Goal: Find contact information: Find contact information

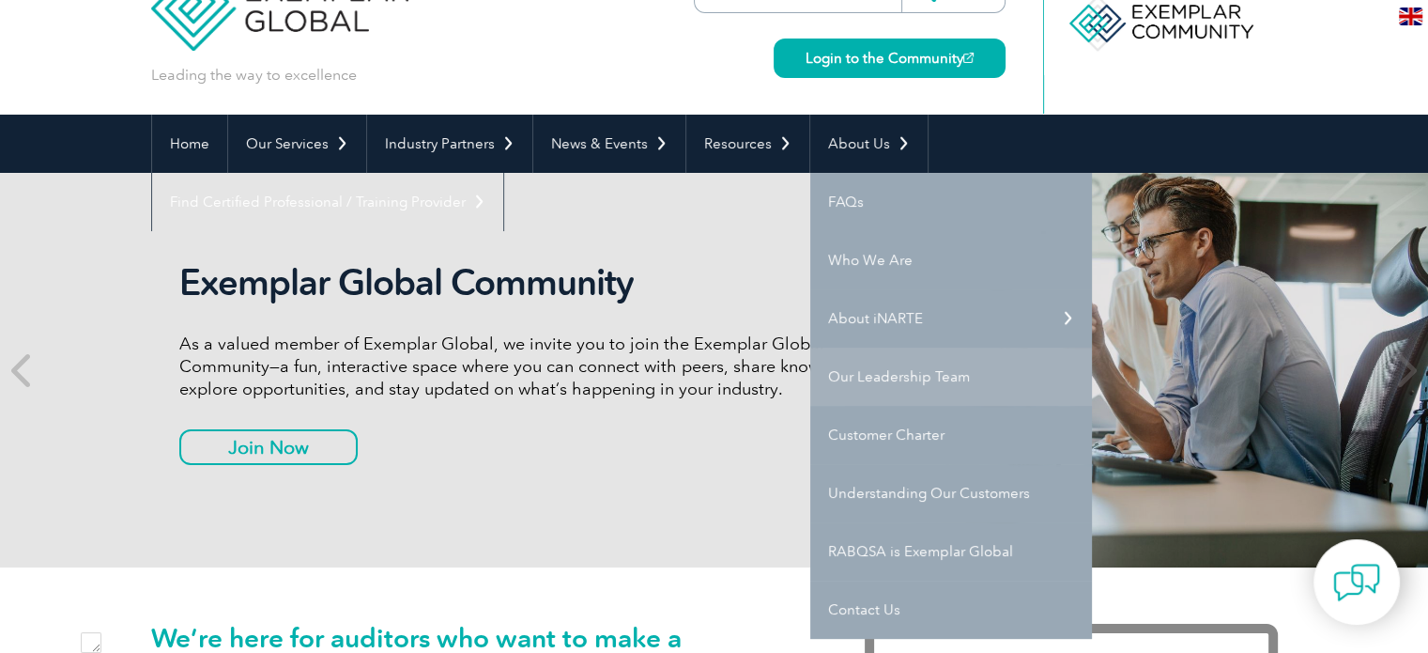
scroll to position [188, 0]
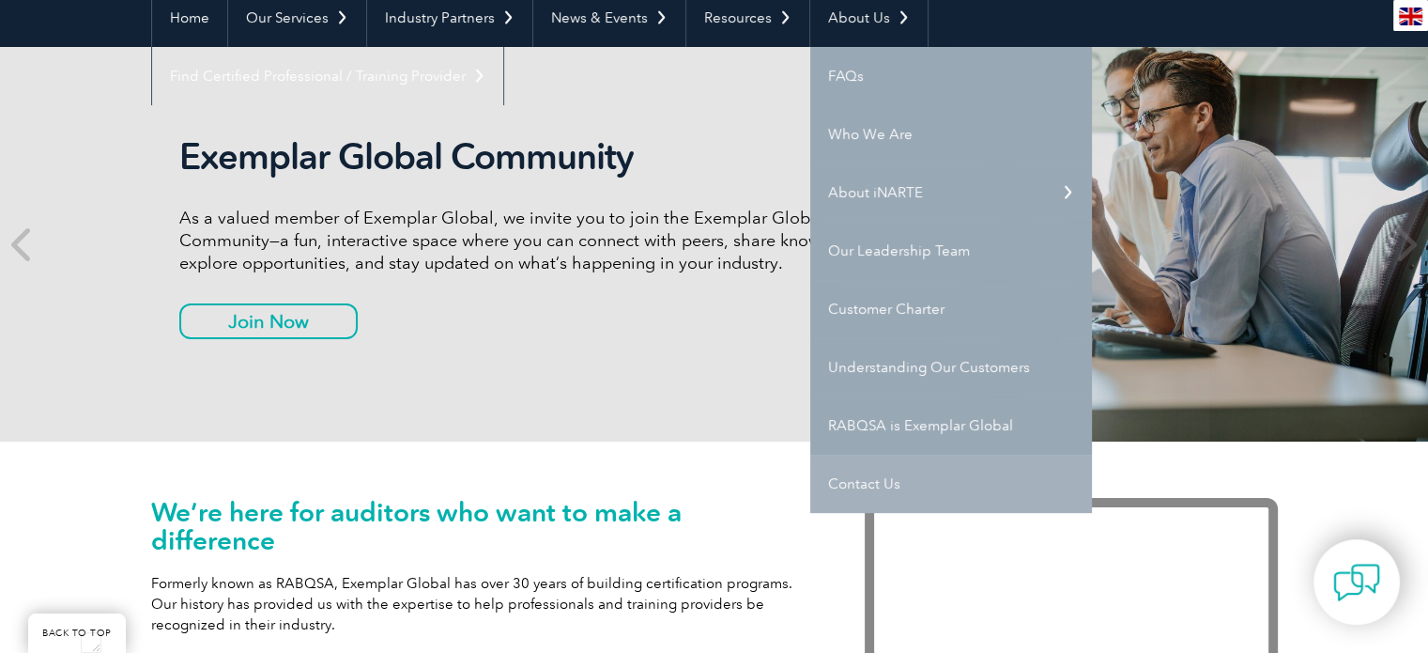
click at [869, 476] on link "Contact Us" at bounding box center [951, 484] width 282 height 58
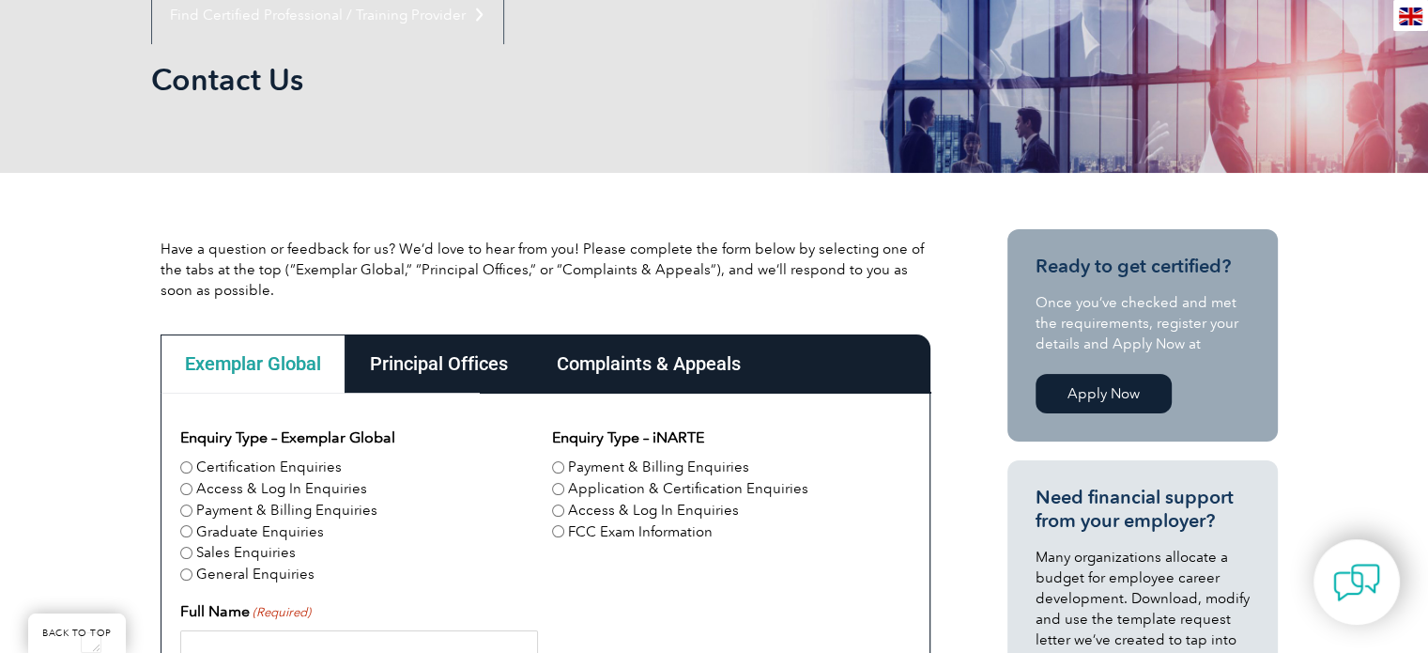
scroll to position [282, 0]
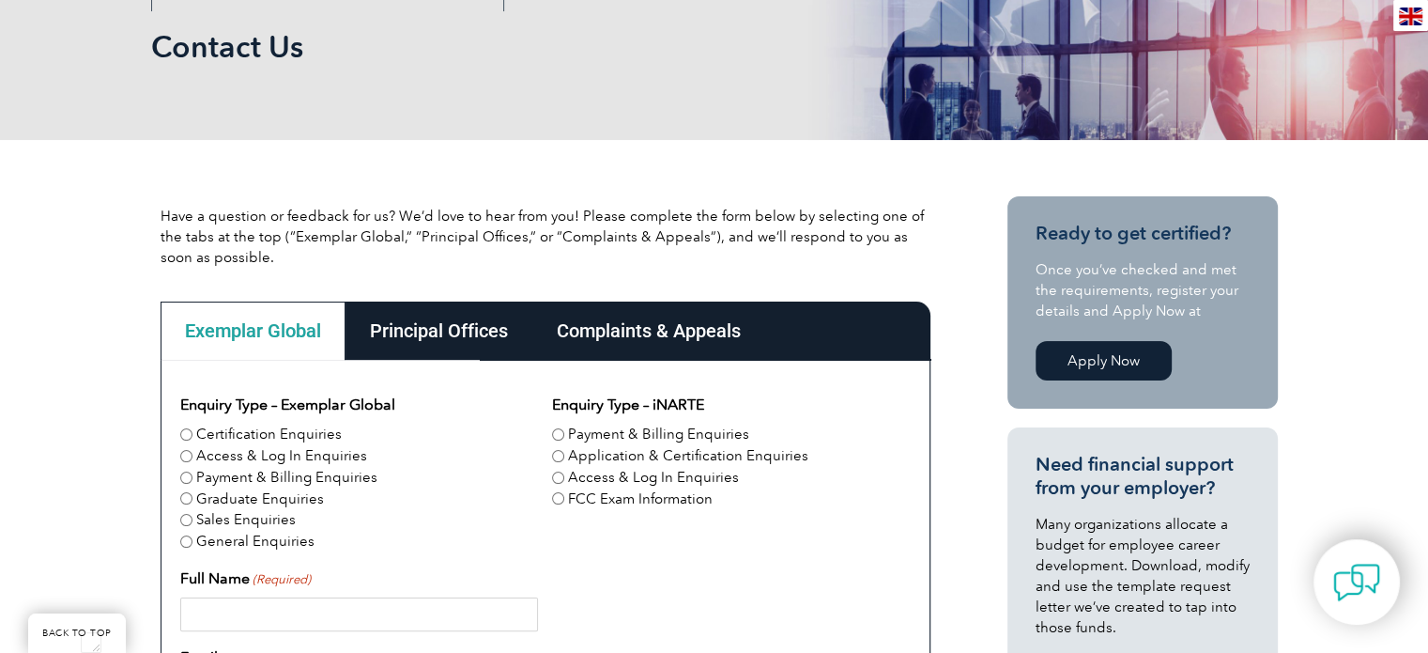
click at [454, 333] on div "Principal Offices" at bounding box center [439, 330] width 187 height 58
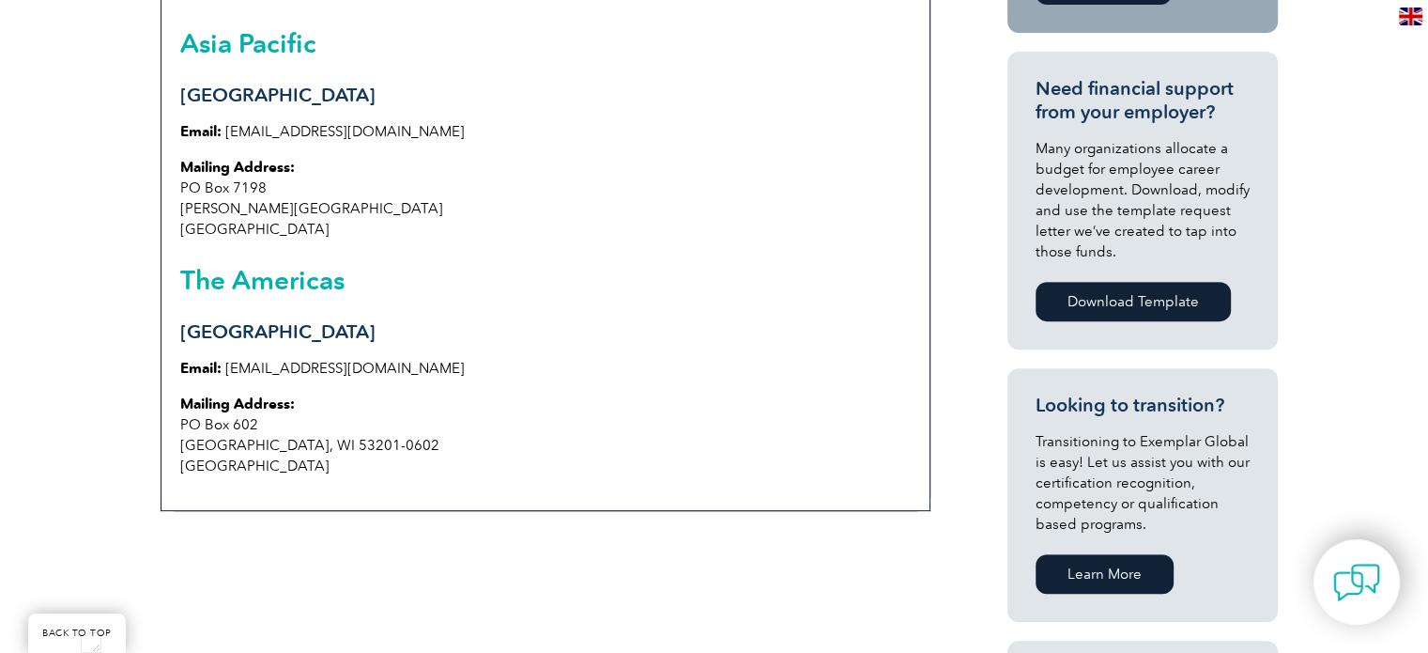
scroll to position [751, 0]
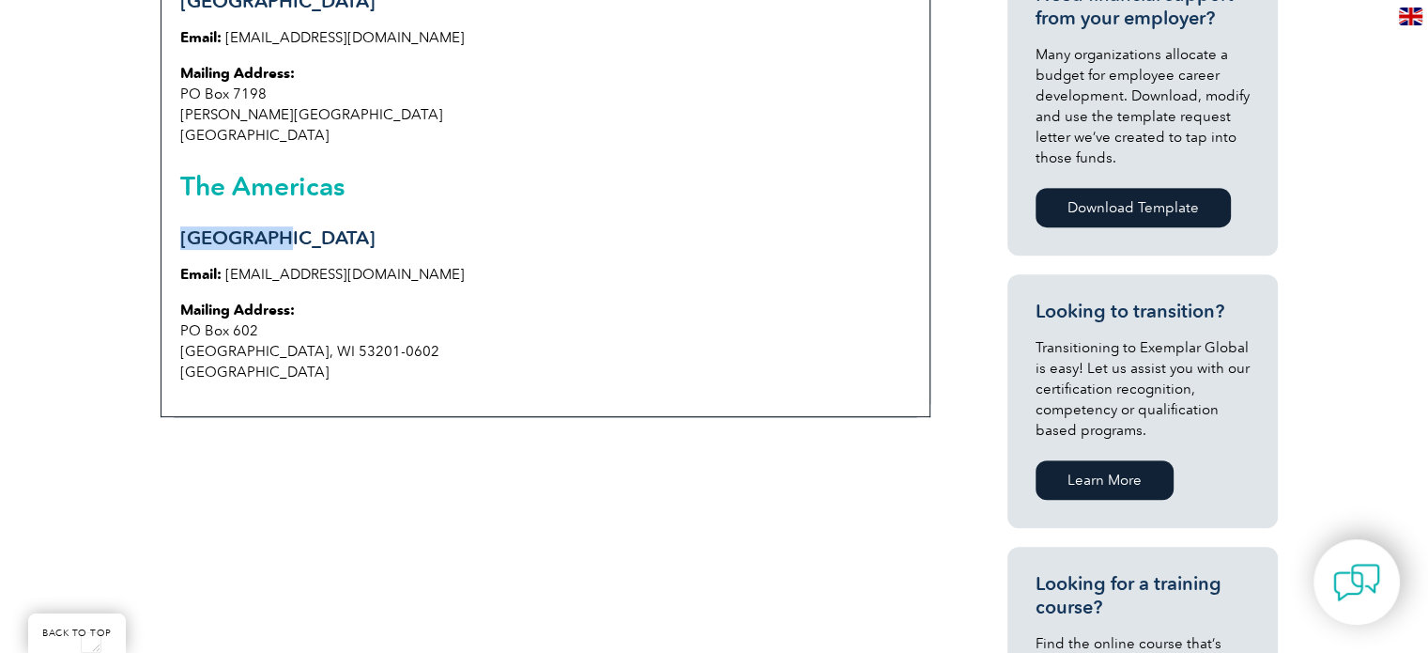
drag, startPoint x: 180, startPoint y: 236, endPoint x: 278, endPoint y: 238, distance: 97.7
type textarea "[GEOGRAPHIC_DATA]"
click at [278, 238] on h3 "[GEOGRAPHIC_DATA]" at bounding box center [545, 237] width 731 height 23
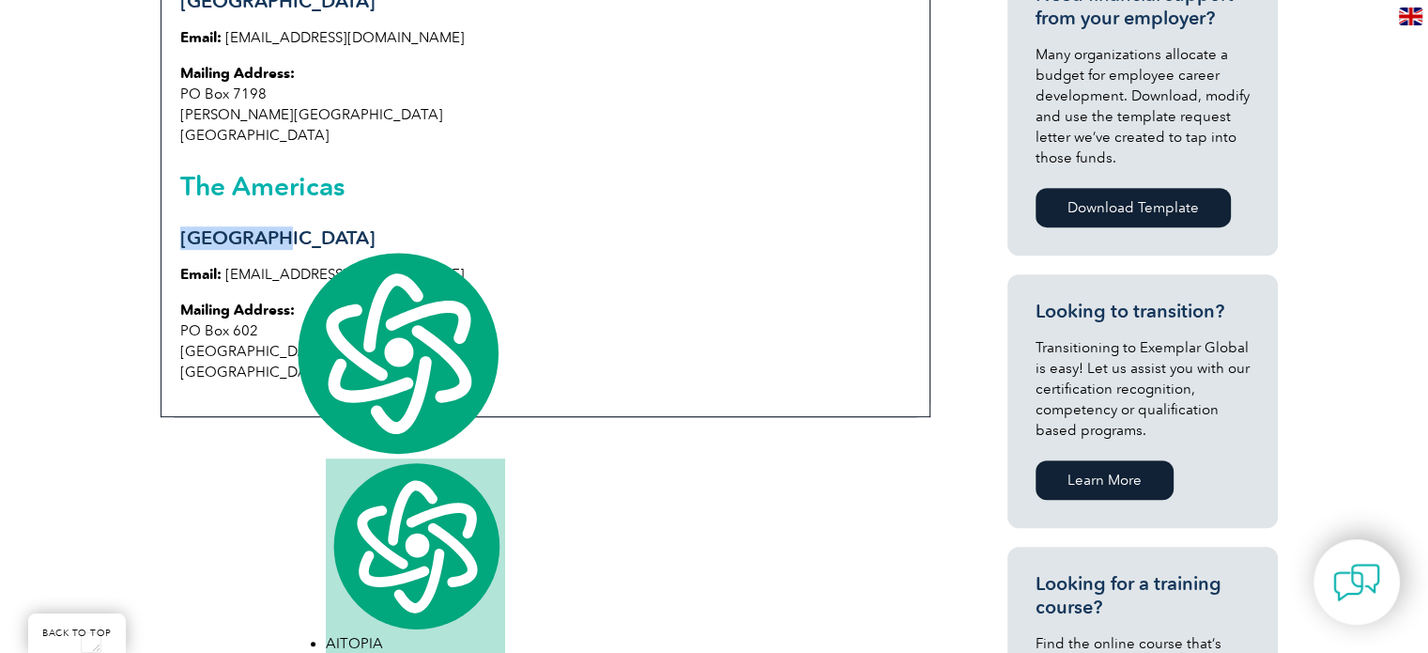
copy h3 "Milwaukee"
click at [627, 354] on p "Mailing Address: PO Box 602 Milwaukee, WI 53201-0602 USA" at bounding box center [545, 341] width 731 height 83
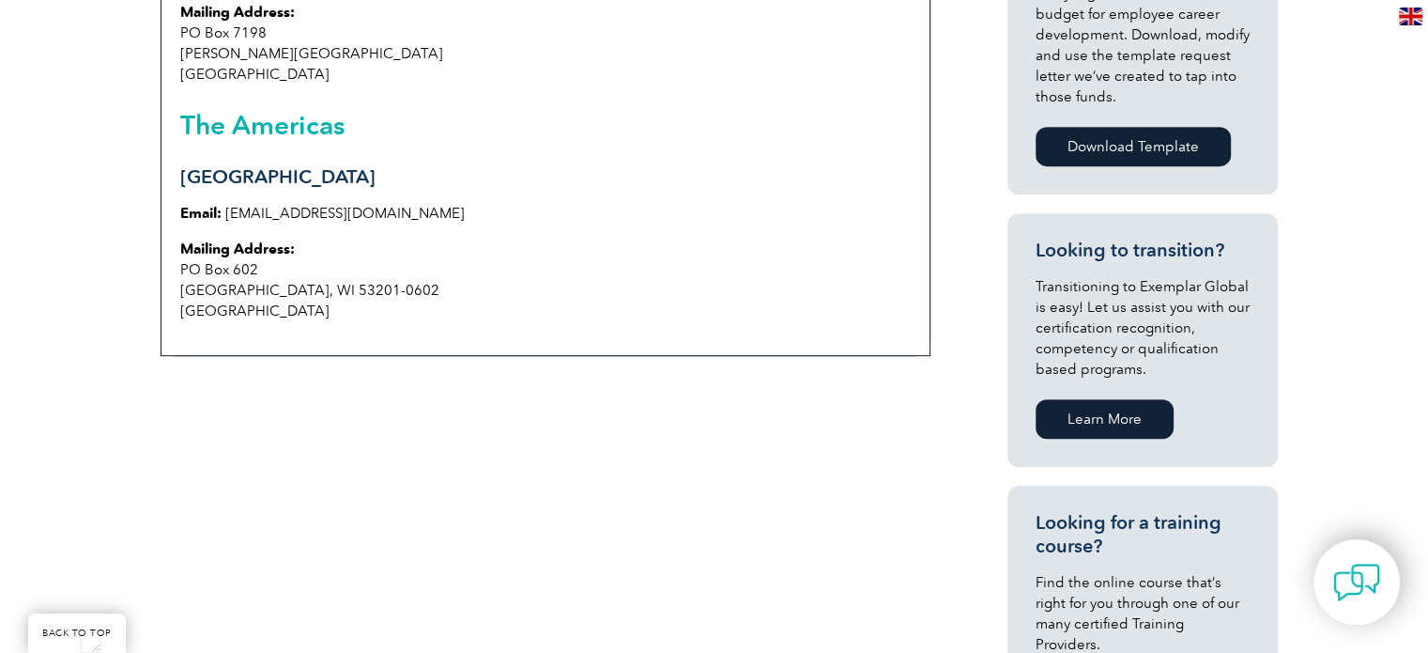
scroll to position [845, 0]
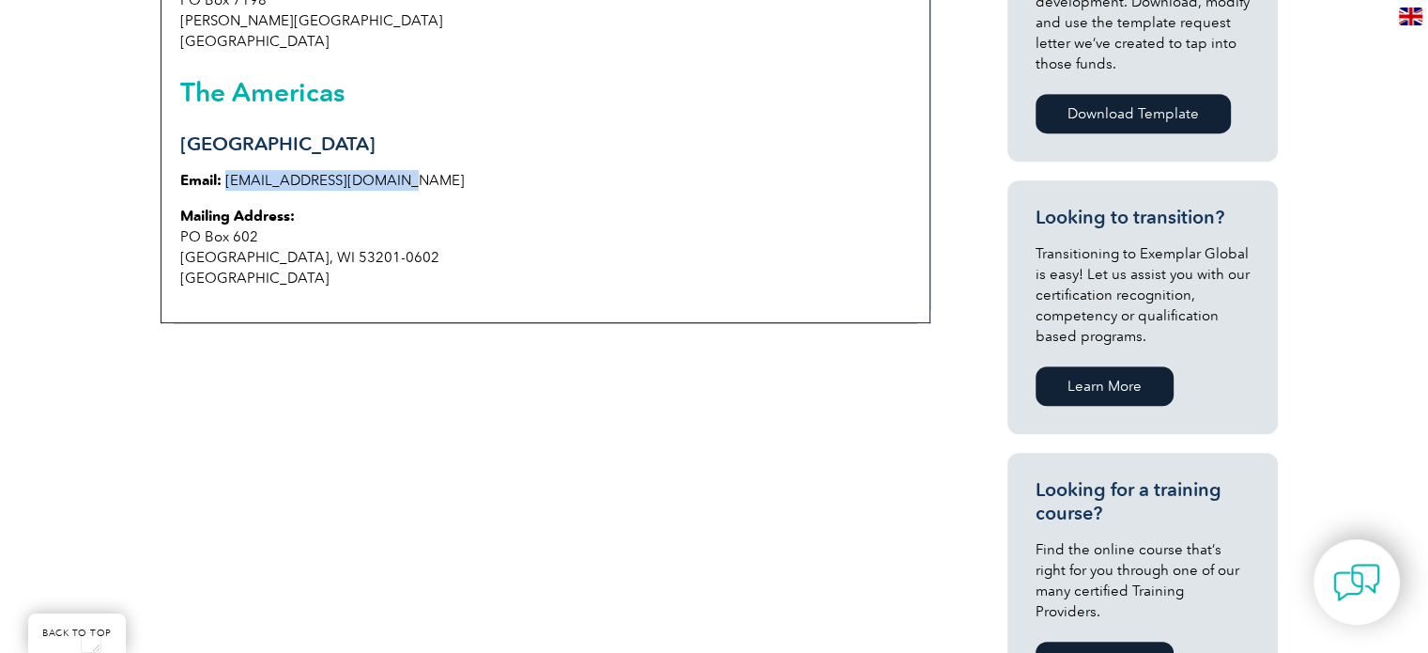
drag, startPoint x: 398, startPoint y: 182, endPoint x: 225, endPoint y: 183, distance: 172.8
click at [225, 183] on p "Email: info@exemplarglobal.org" at bounding box center [545, 180] width 731 height 21
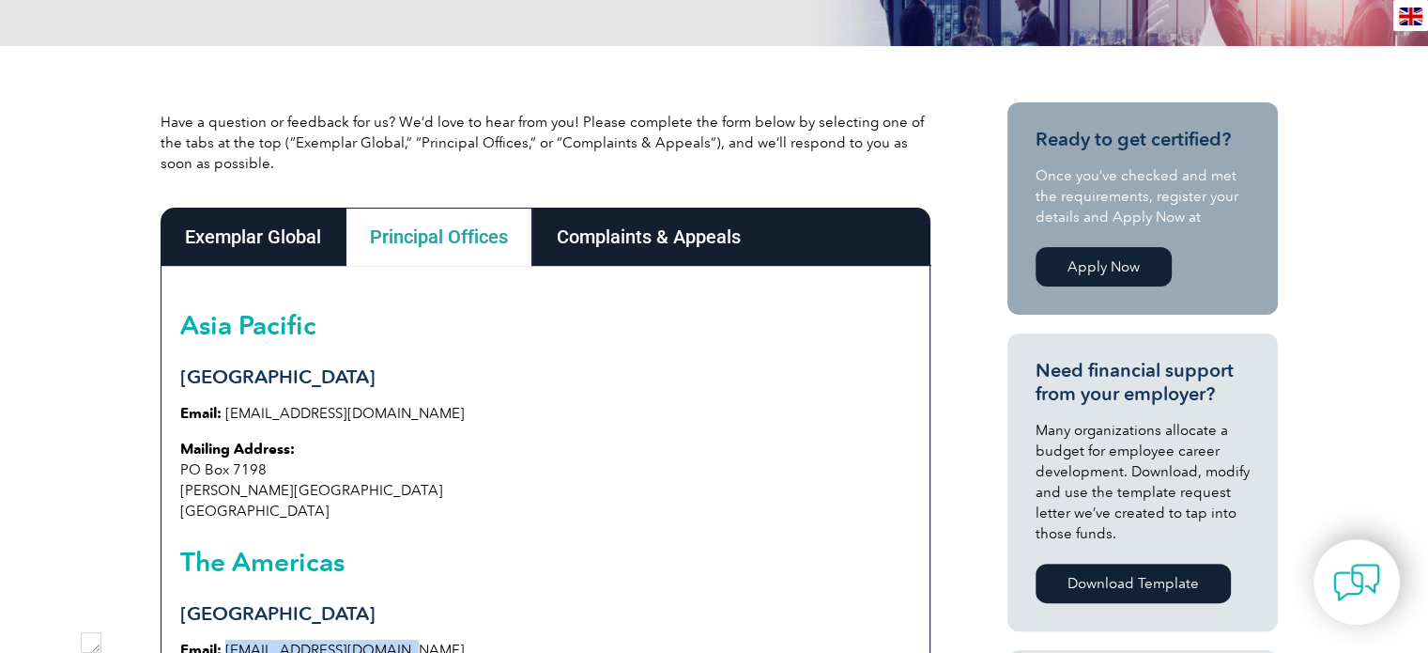
scroll to position [0, 0]
